Goal: Communication & Community: Answer question/provide support

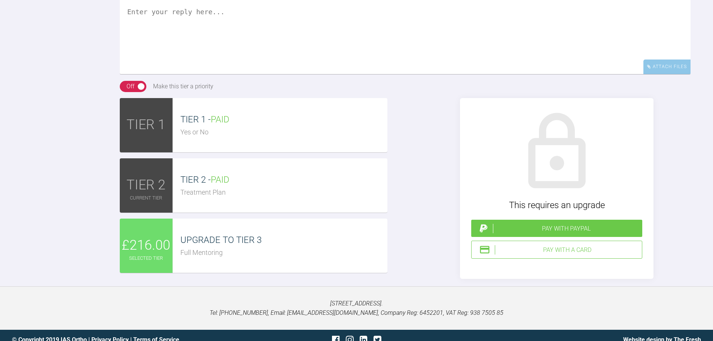
scroll to position [1033, 0]
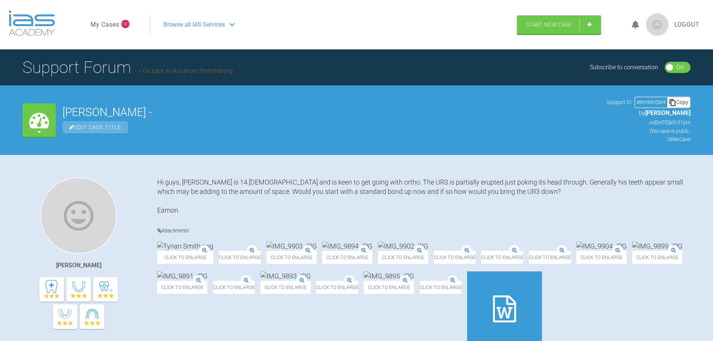
scroll to position [883, 0]
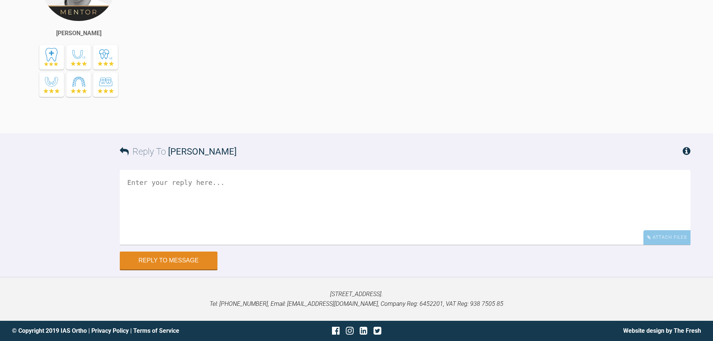
scroll to position [3415, 0]
click at [645, 238] on div "Attach Files" at bounding box center [667, 237] width 47 height 15
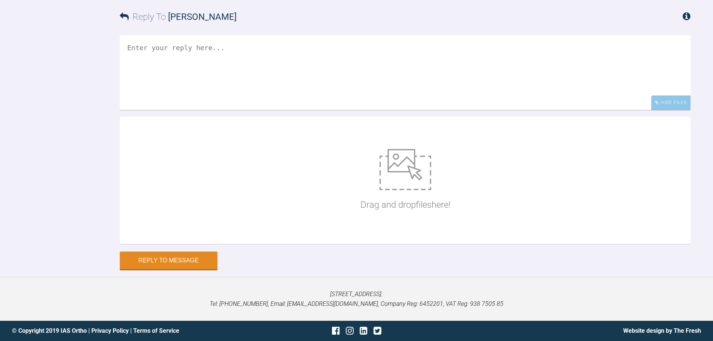
scroll to position [3550, 0]
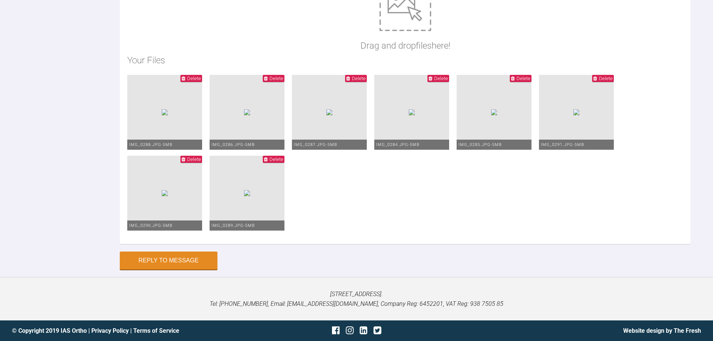
type textarea "Hi Asif. This is Killian today. The occlusion looks different, so I have held o…"
click at [195, 259] on button "Reply to Message" at bounding box center [169, 261] width 98 height 18
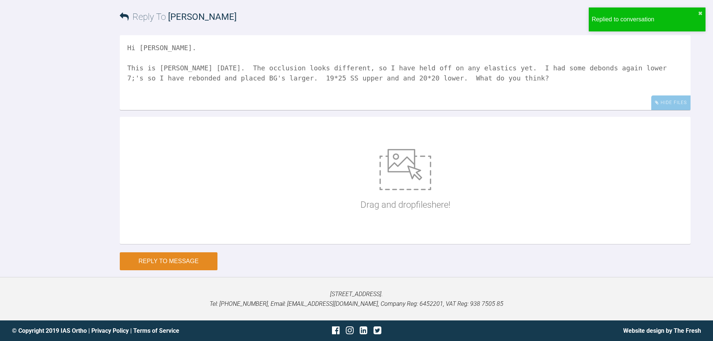
scroll to position [3665, 0]
